Goal: Browse casually

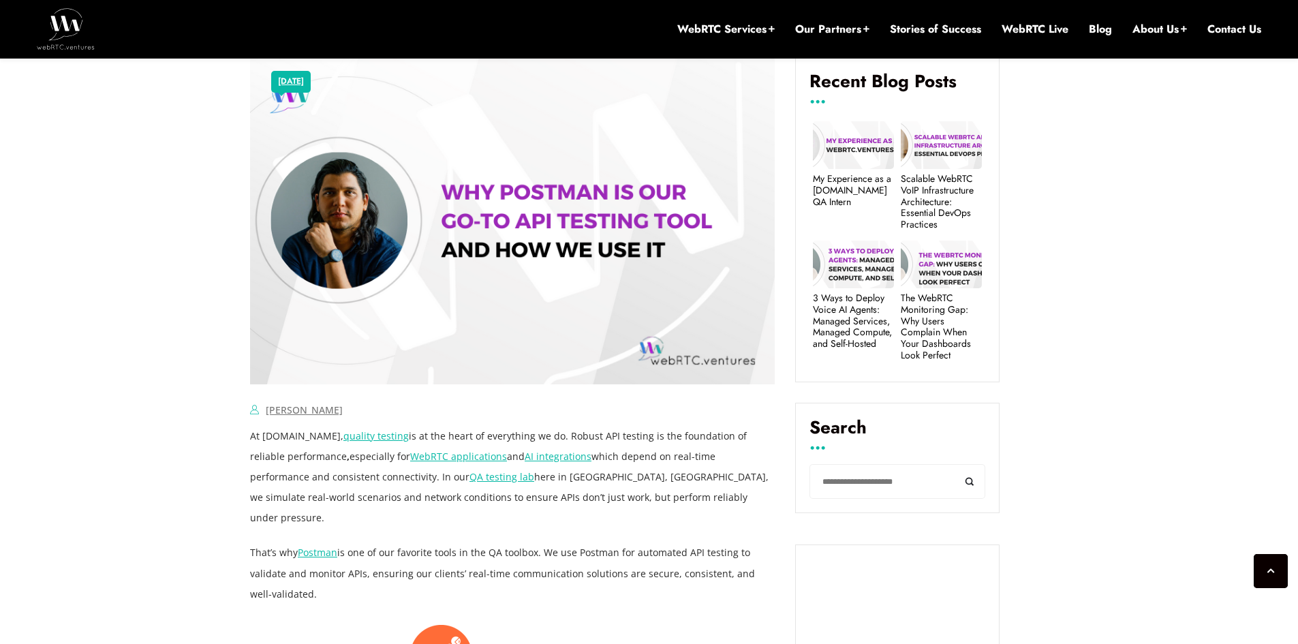
scroll to position [477, 0]
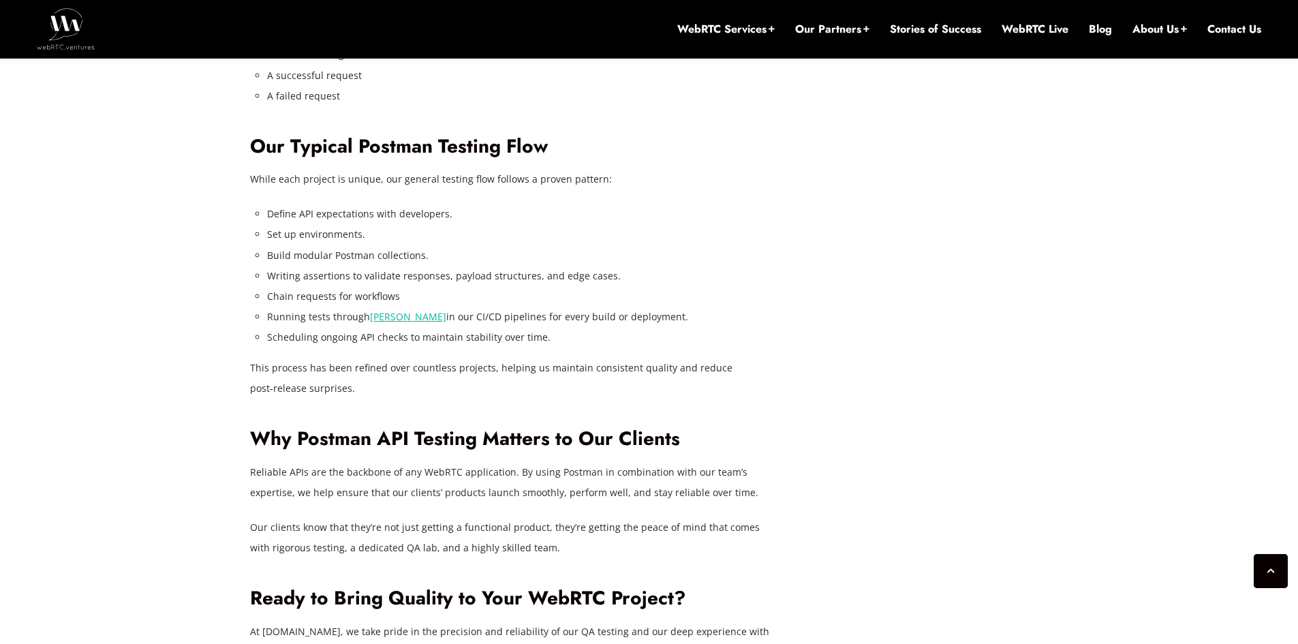
scroll to position [3830, 0]
